Goal: Find specific page/section: Find specific page/section

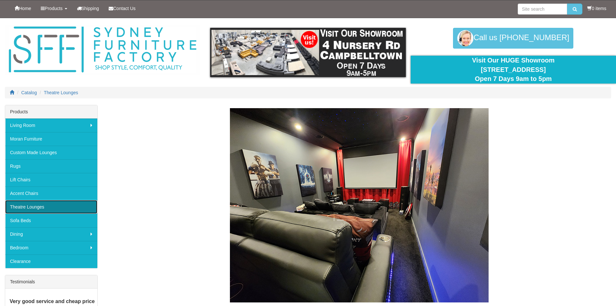
click at [30, 206] on link "Theatre Lounges" at bounding box center [51, 207] width 92 height 14
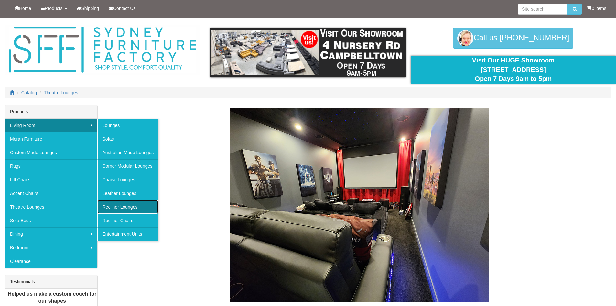
click at [112, 207] on link "Recliner Lounges" at bounding box center [127, 207] width 61 height 14
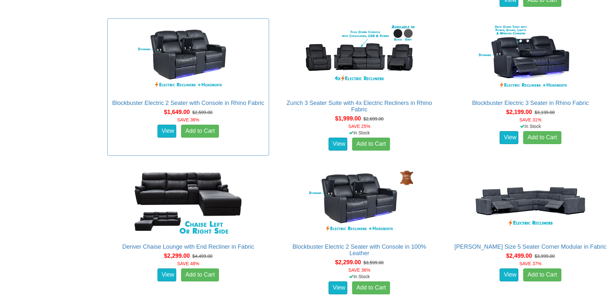
scroll to position [550, 0]
